Goal: Information Seeking & Learning: Learn about a topic

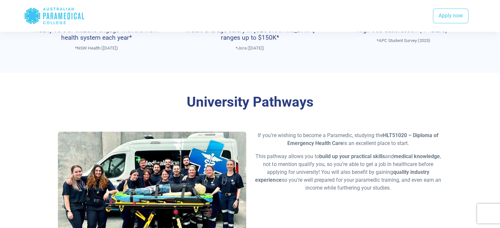
scroll to position [460, 0]
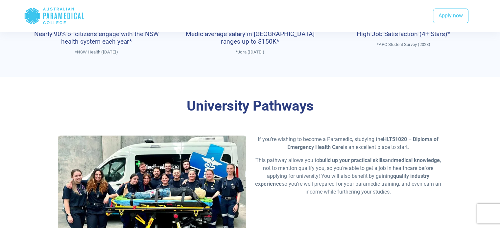
click at [62, 13] on icon "Australian Paramedical College" at bounding box center [60, 16] width 4 height 7
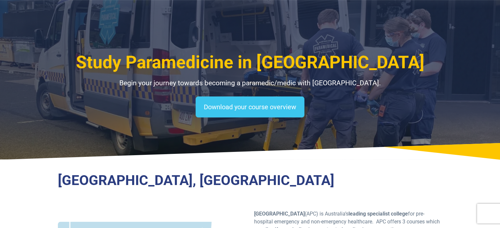
scroll to position [0, 0]
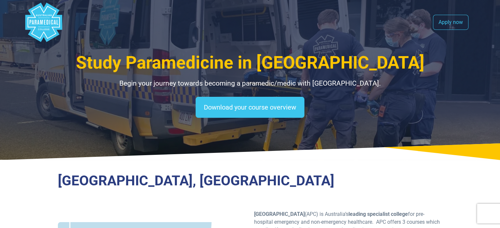
click at [46, 21] on polygon "Australian Paramedical College" at bounding box center [43, 22] width 37 height 39
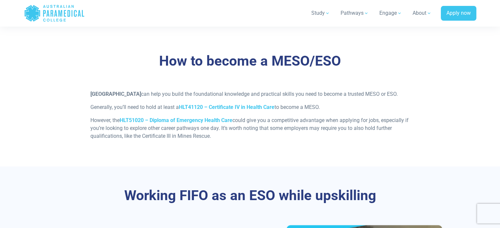
scroll to position [756, 0]
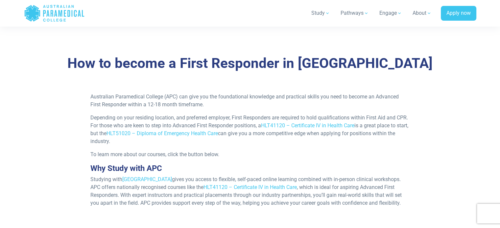
scroll to position [592, 0]
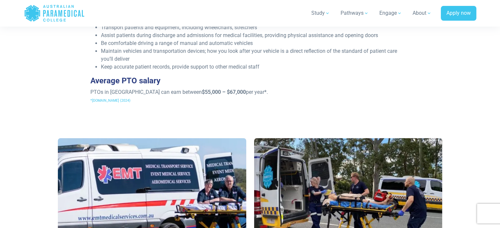
scroll to position [263, 0]
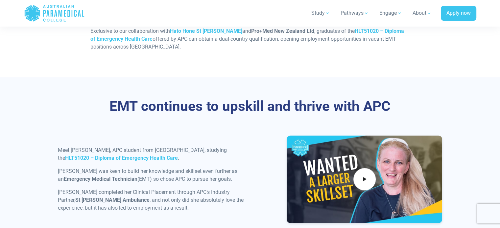
scroll to position [690, 0]
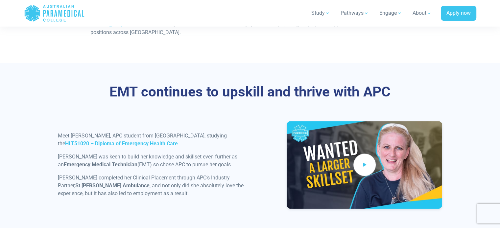
click at [358, 154] on span at bounding box center [364, 165] width 22 height 22
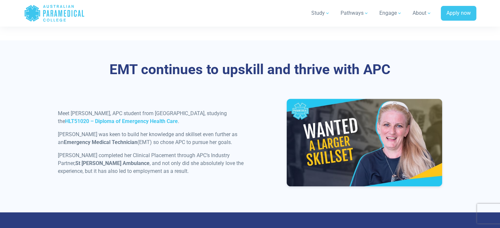
scroll to position [723, 0]
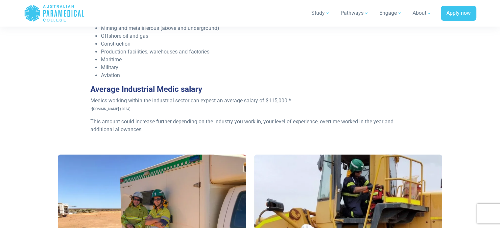
scroll to position [263, 0]
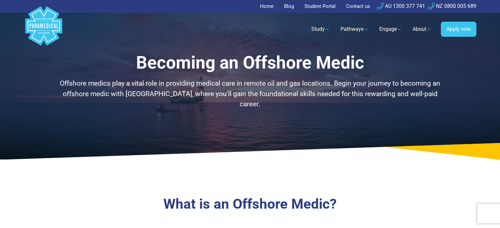
click at [330, 50] on div "Becoming an Offshore Medic Offshore medics play a vital role in providing medic…" at bounding box center [250, 80] width 460 height 160
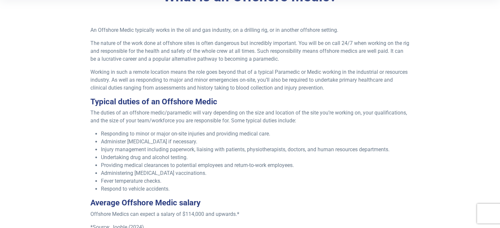
scroll to position [230, 0]
